Goal: Book appointment/travel/reservation

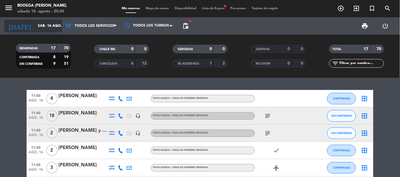
click at [52, 24] on input "sáb. 16 ago." at bounding box center [59, 26] width 49 height 10
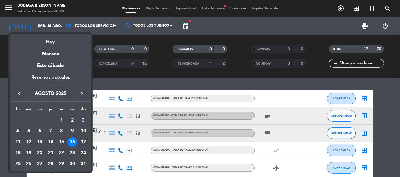
click at [85, 139] on div "17" at bounding box center [83, 143] width 10 height 10
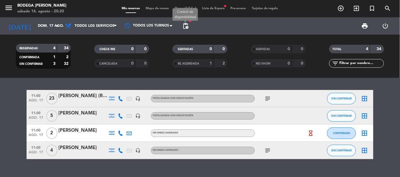
click at [186, 24] on span "pending_actions" at bounding box center [185, 26] width 7 height 7
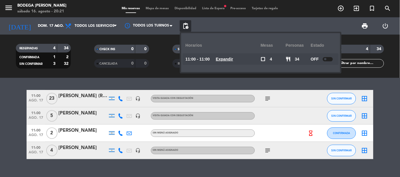
click at [326, 58] on span at bounding box center [325, 59] width 2 height 2
click at [328, 57] on div at bounding box center [326, 59] width 10 height 4
click at [162, 62] on filter-checkbox "RE AGENDADA 1 2" at bounding box center [200, 63] width 78 height 9
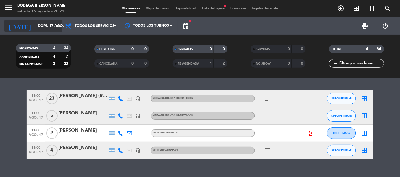
click at [56, 24] on icon "arrow_drop_down" at bounding box center [57, 26] width 7 height 7
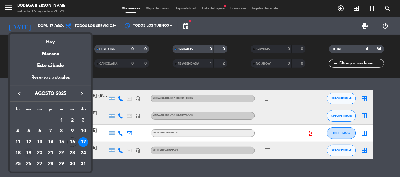
click at [31, 152] on div "19" at bounding box center [29, 153] width 10 height 10
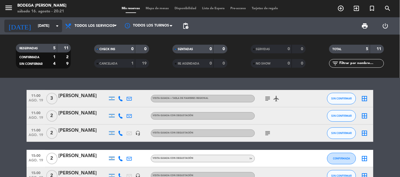
click at [54, 24] on icon "arrow_drop_down" at bounding box center [57, 26] width 7 height 7
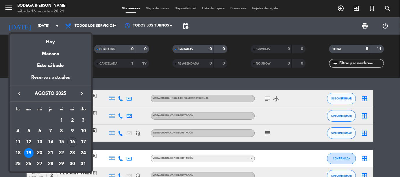
click at [43, 152] on div "20" at bounding box center [40, 153] width 10 height 10
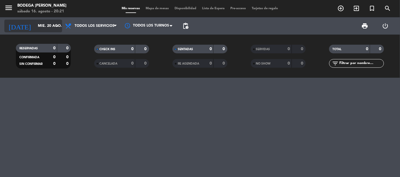
click at [54, 27] on icon "arrow_drop_down" at bounding box center [57, 26] width 7 height 7
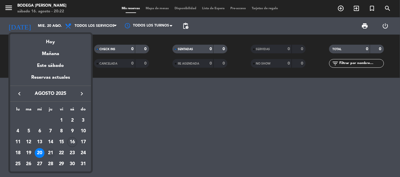
click at [53, 150] on div "21" at bounding box center [51, 153] width 10 height 10
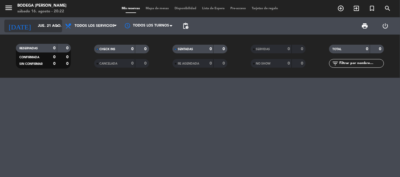
click at [50, 22] on input "jue. 21 ago." at bounding box center [59, 26] width 49 height 10
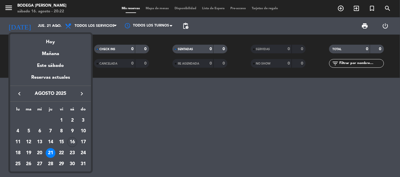
click at [62, 153] on div "22" at bounding box center [62, 153] width 10 height 10
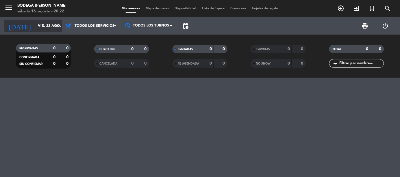
click at [51, 27] on input "vie. 22 ago." at bounding box center [59, 26] width 49 height 10
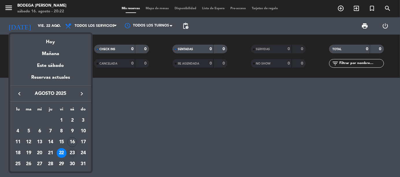
click at [74, 152] on div "23" at bounding box center [72, 153] width 10 height 10
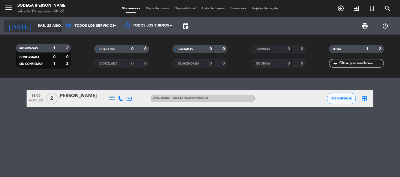
click at [56, 23] on icon "arrow_drop_down" at bounding box center [57, 26] width 7 height 7
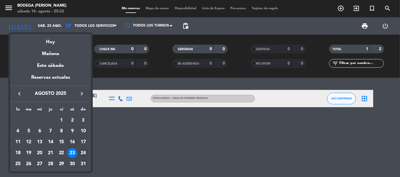
click at [84, 150] on div "24" at bounding box center [83, 153] width 10 height 10
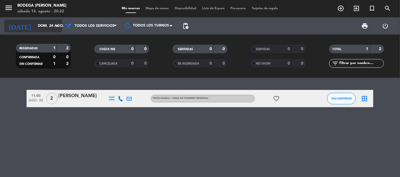
click at [50, 27] on input "dom. 24 ago." at bounding box center [59, 26] width 49 height 10
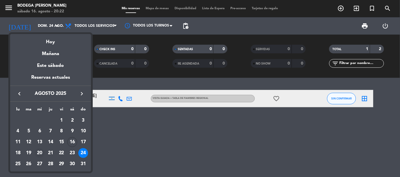
click at [38, 149] on div "20" at bounding box center [40, 153] width 10 height 10
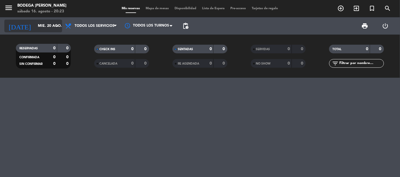
click at [55, 27] on icon "arrow_drop_down" at bounding box center [57, 26] width 7 height 7
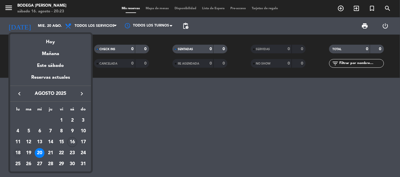
click at [18, 151] on div "18" at bounding box center [18, 153] width 10 height 10
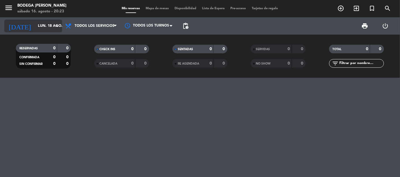
click at [55, 25] on icon "arrow_drop_down" at bounding box center [57, 26] width 7 height 7
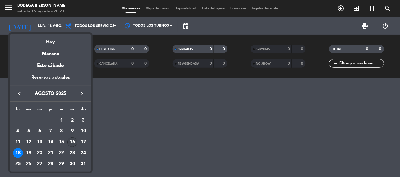
click at [71, 138] on div "16" at bounding box center [72, 143] width 10 height 10
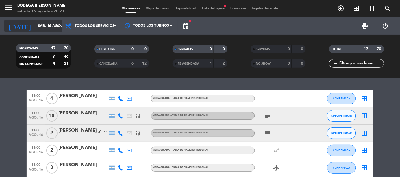
click at [57, 25] on icon "arrow_drop_down" at bounding box center [57, 26] width 7 height 7
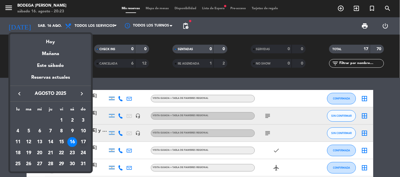
click at [84, 141] on div "17" at bounding box center [83, 143] width 10 height 10
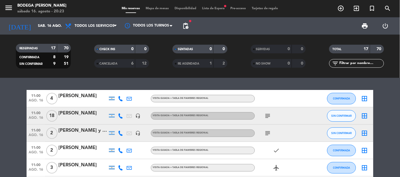
type input "dom. 17 ago."
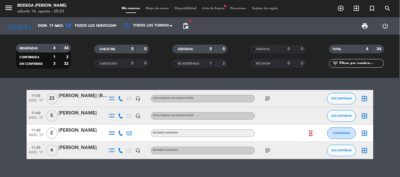
click at [109, 132] on div at bounding box center [112, 133] width 6 height 4
click at [89, 133] on div "[PERSON_NAME]" at bounding box center [82, 131] width 49 height 8
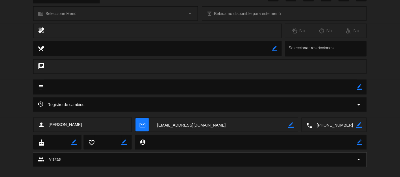
scroll to position [88, 0]
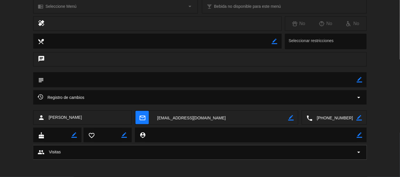
drag, startPoint x: 289, startPoint y: 138, endPoint x: 271, endPoint y: 89, distance: 52.3
click at [281, 101] on div "calendar_today dom. 17, ago. access_time 11:00 REQUERIR GARANTÍA sms 2 Julieta …" at bounding box center [200, 88] width 400 height 177
